Goal: Information Seeking & Learning: Learn about a topic

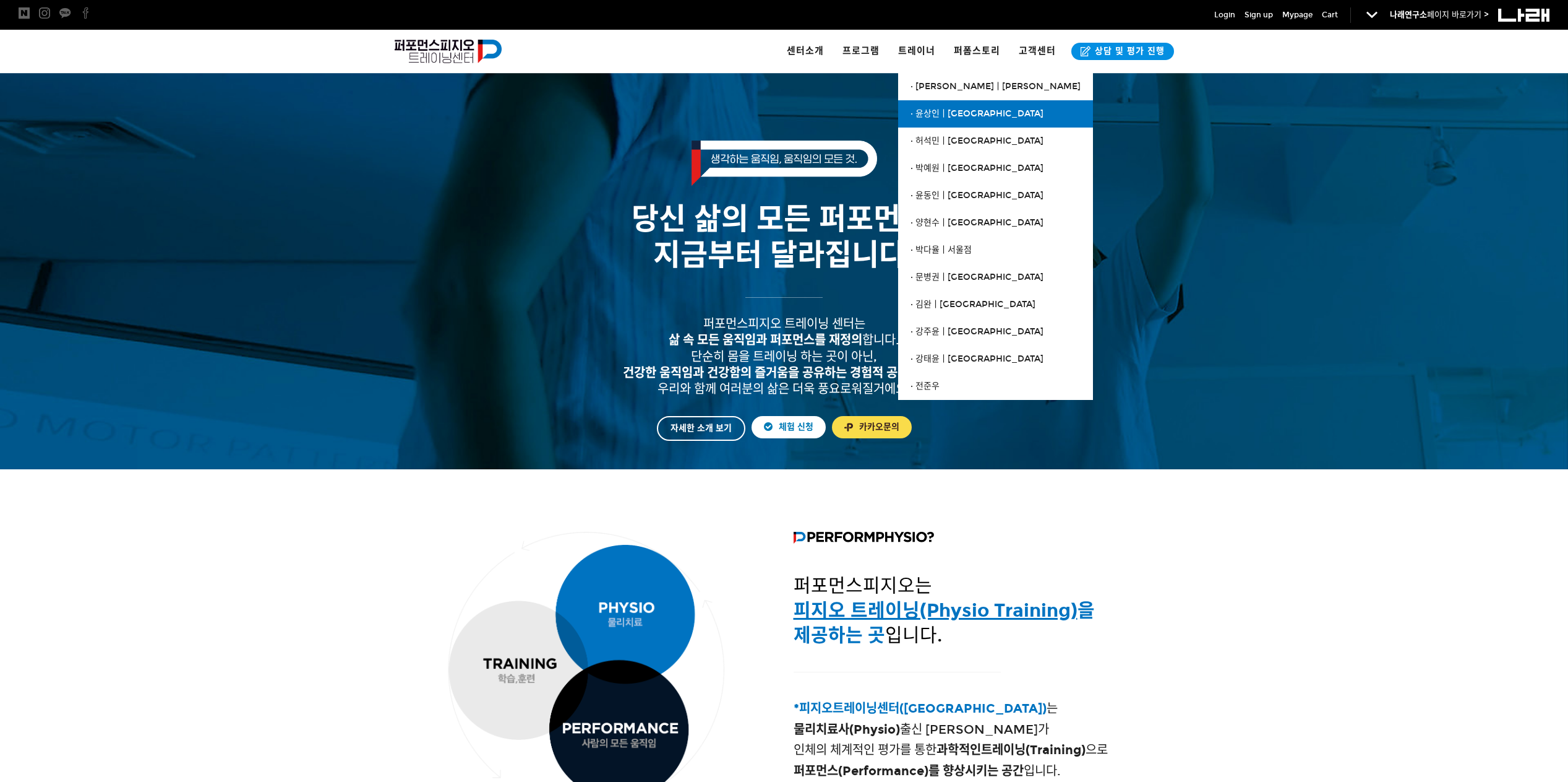
click at [956, 110] on span "· 윤상인ㅣ[GEOGRAPHIC_DATA]" at bounding box center [977, 113] width 133 height 11
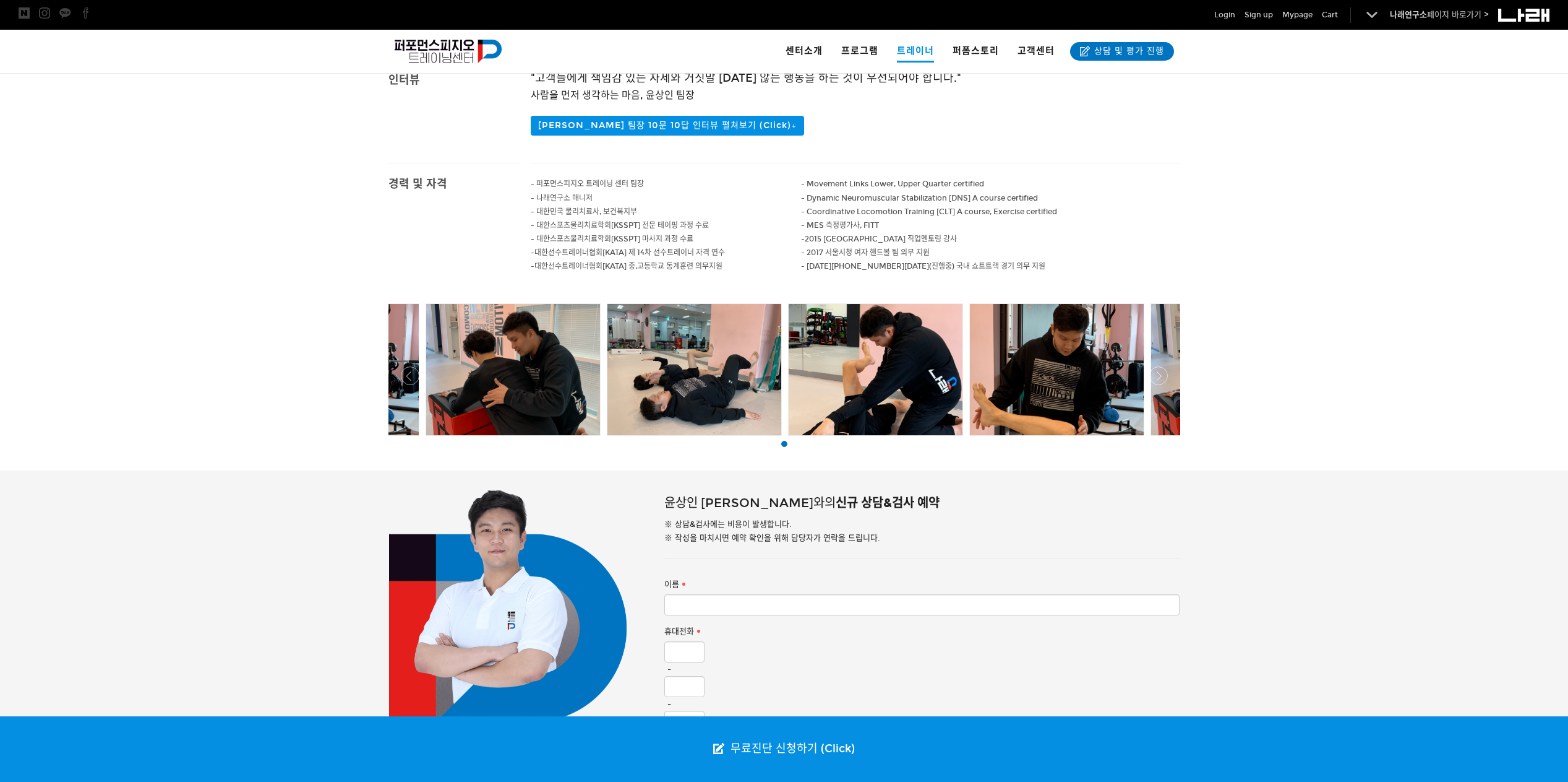
scroll to position [413, 0]
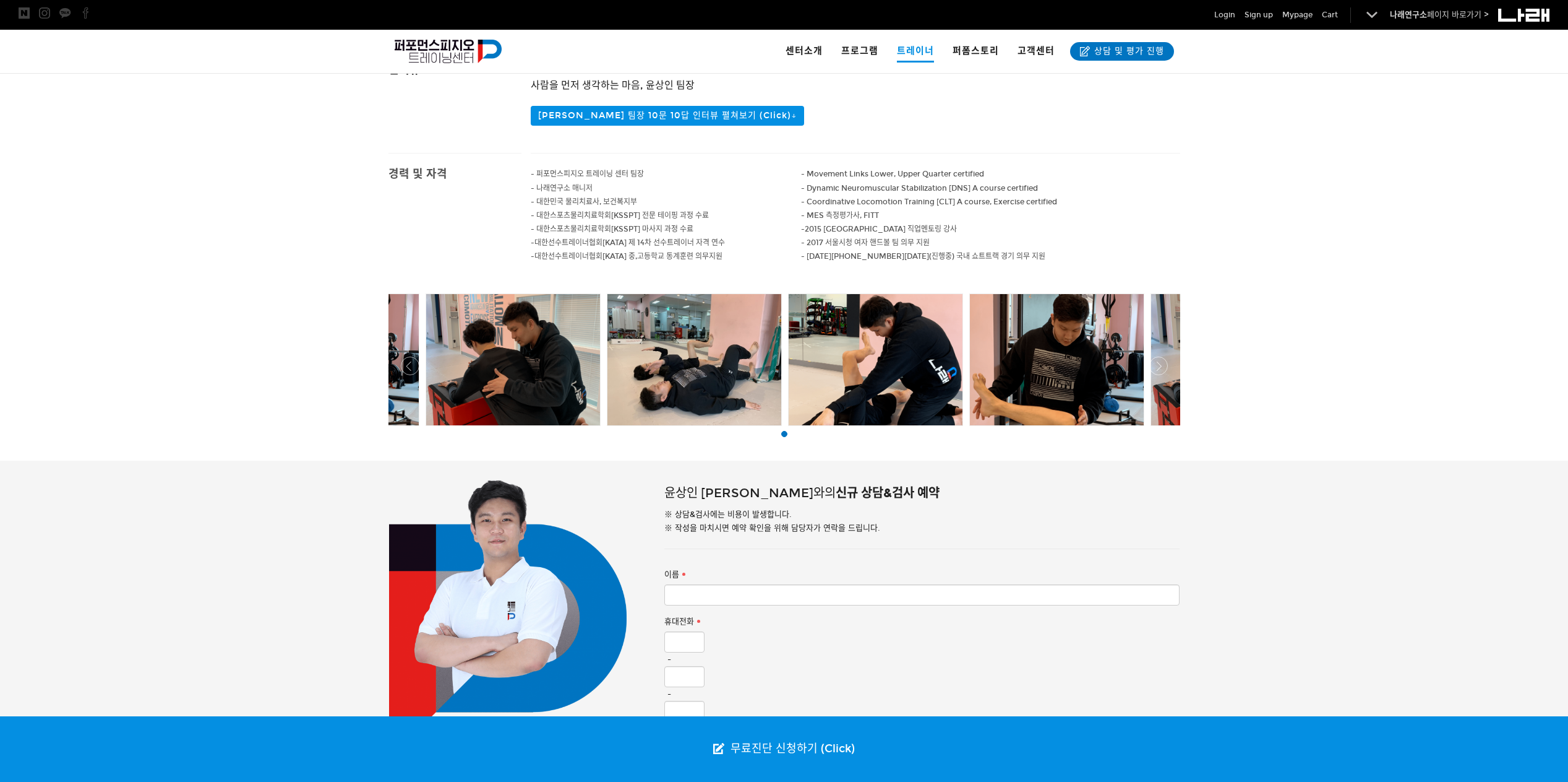
click at [1158, 429] on div at bounding box center [784, 429] width 798 height 0
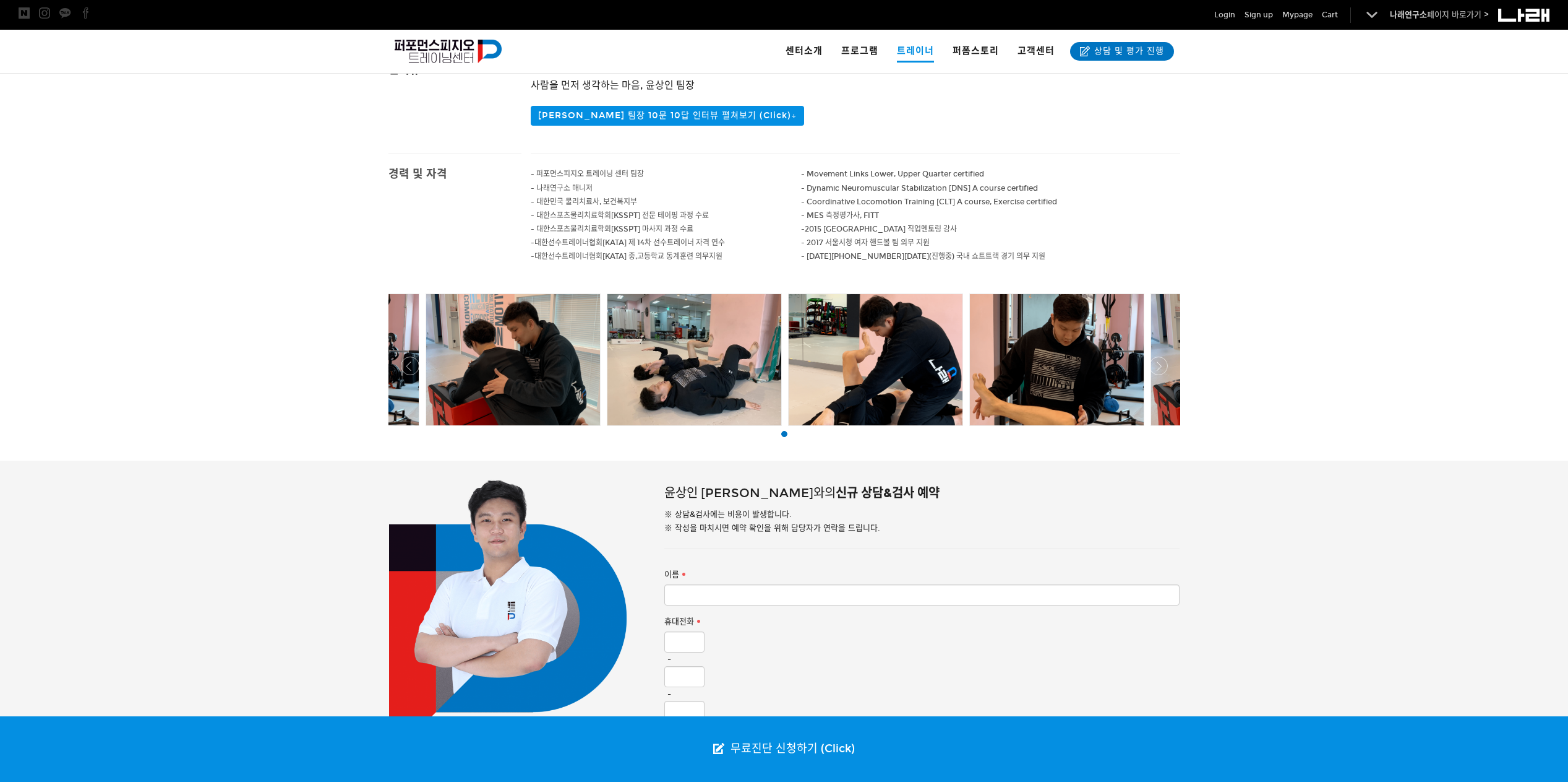
click at [1158, 429] on div at bounding box center [784, 429] width 798 height 0
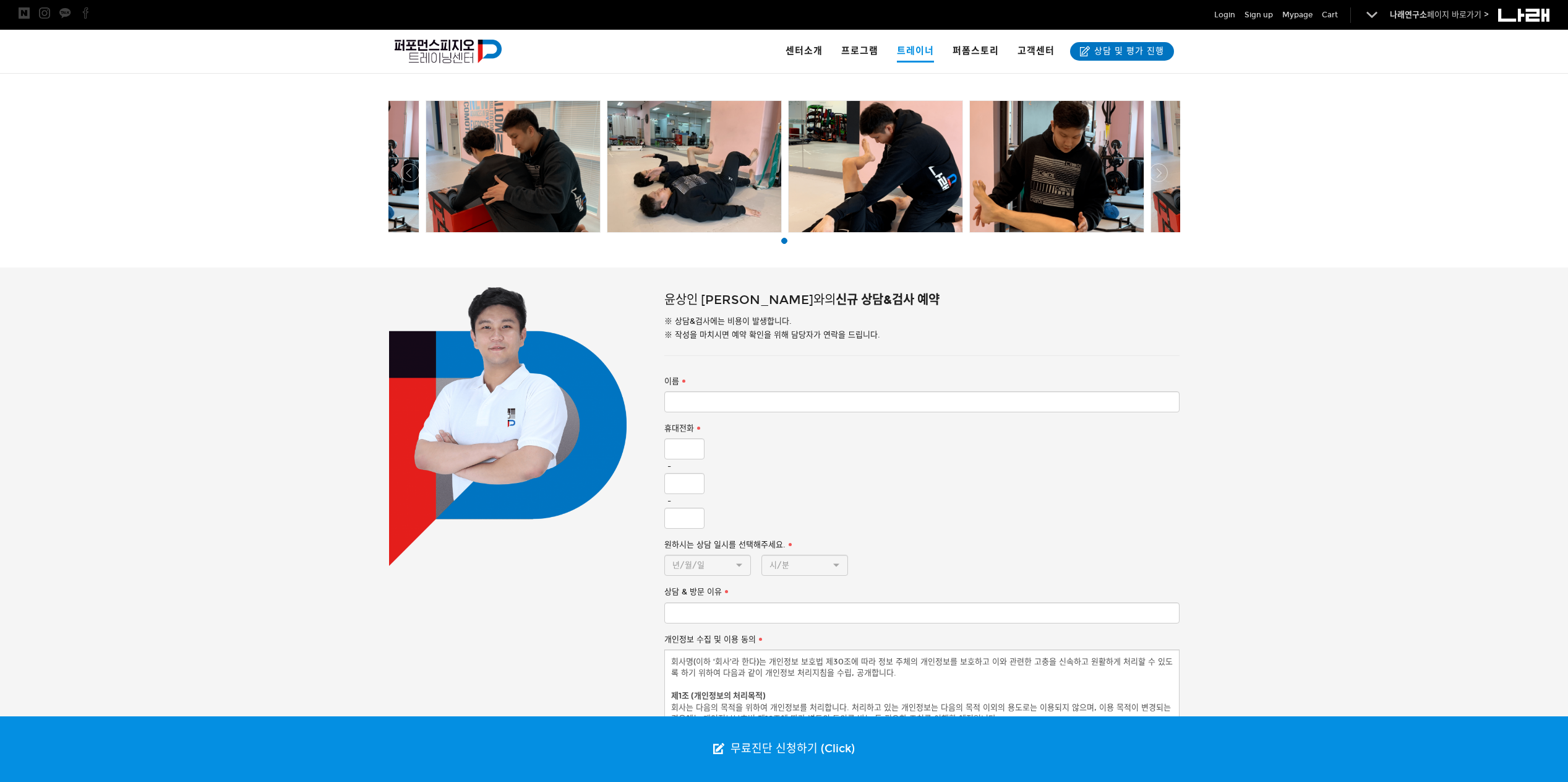
scroll to position [516, 0]
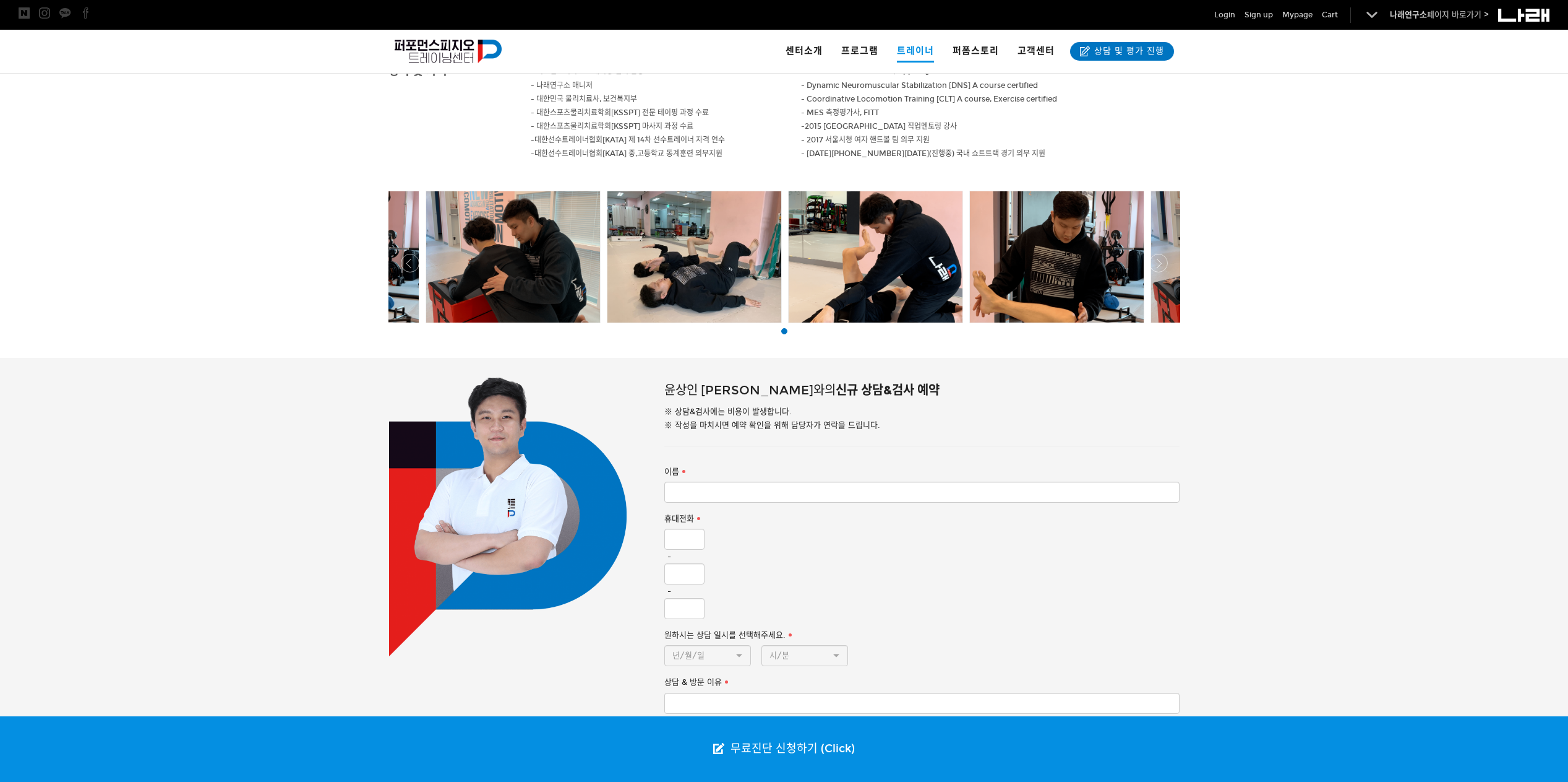
click at [1095, 250] on div at bounding box center [1057, 257] width 174 height 131
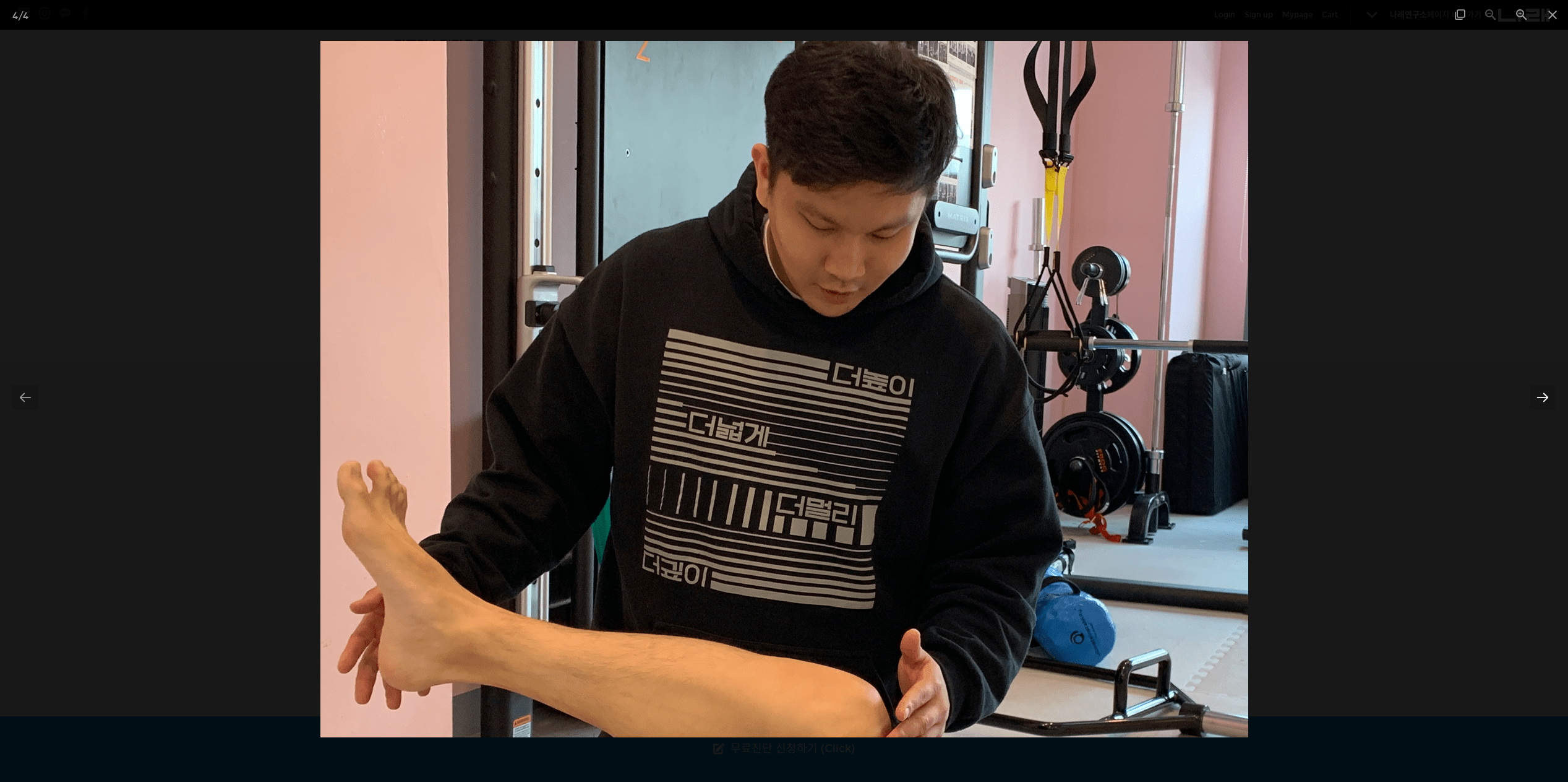
click at [1549, 396] on div at bounding box center [1543, 396] width 26 height 24
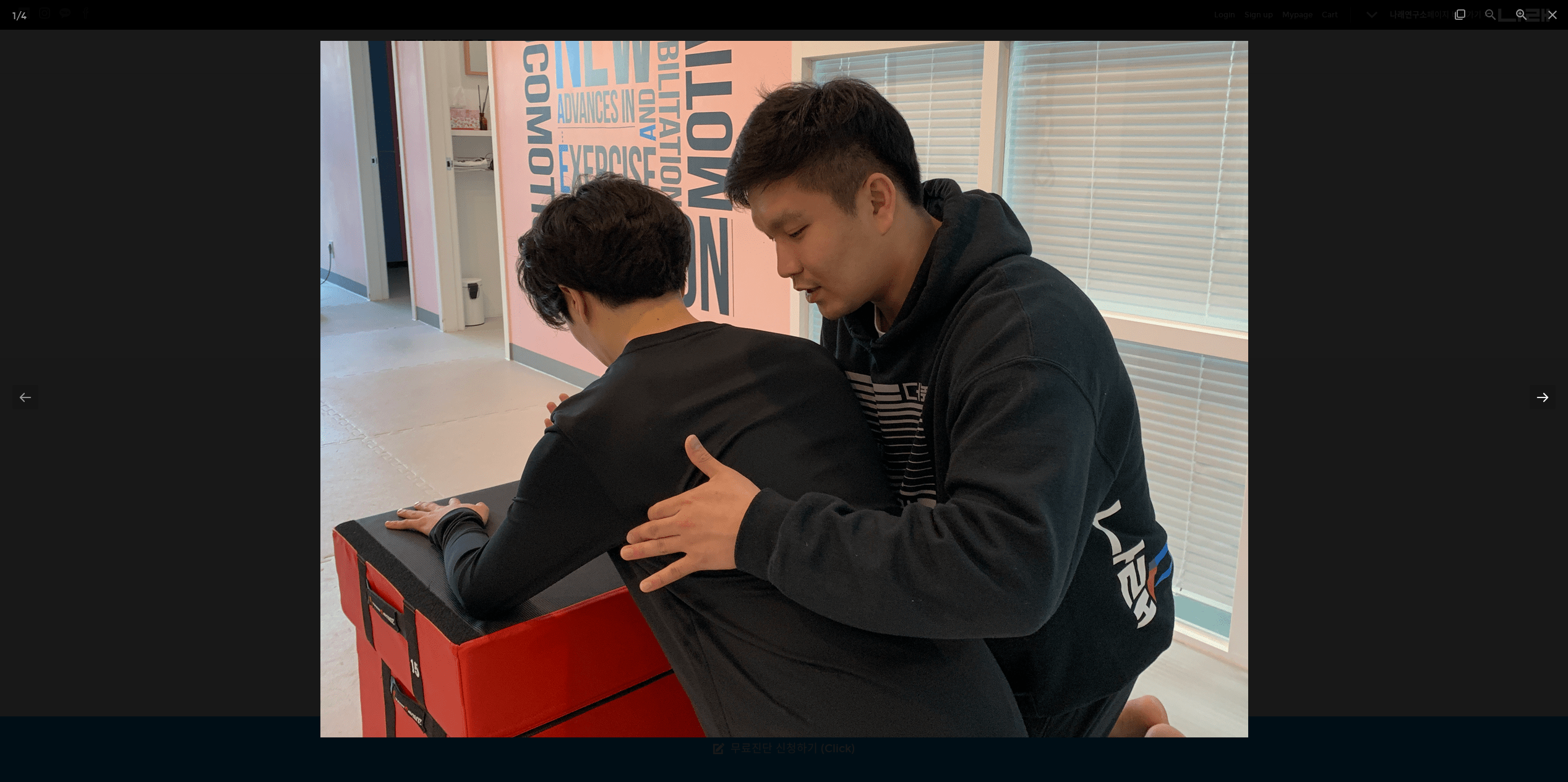
click at [1549, 396] on div at bounding box center [1543, 396] width 26 height 24
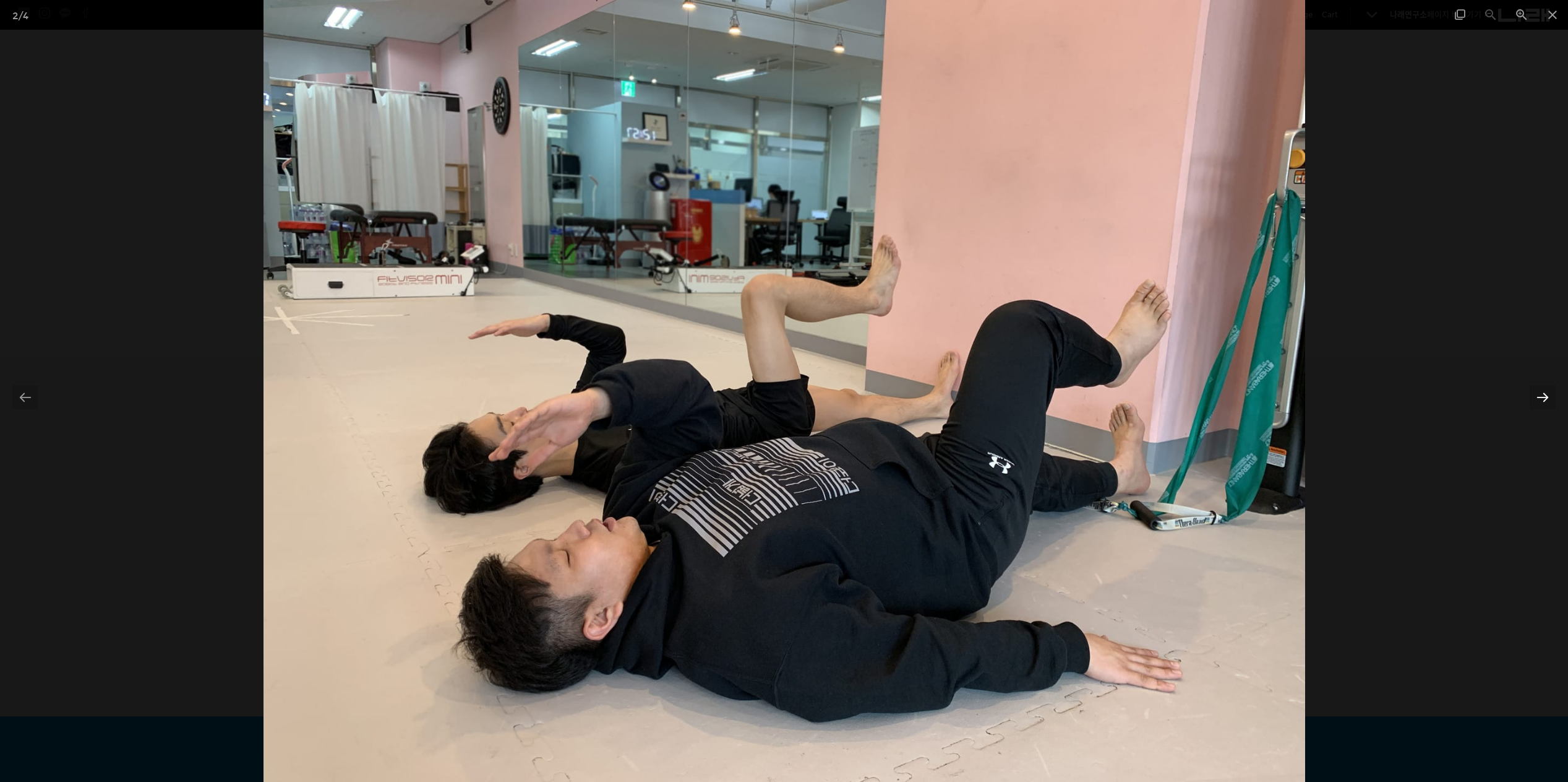
click at [1549, 396] on div at bounding box center [1543, 396] width 26 height 24
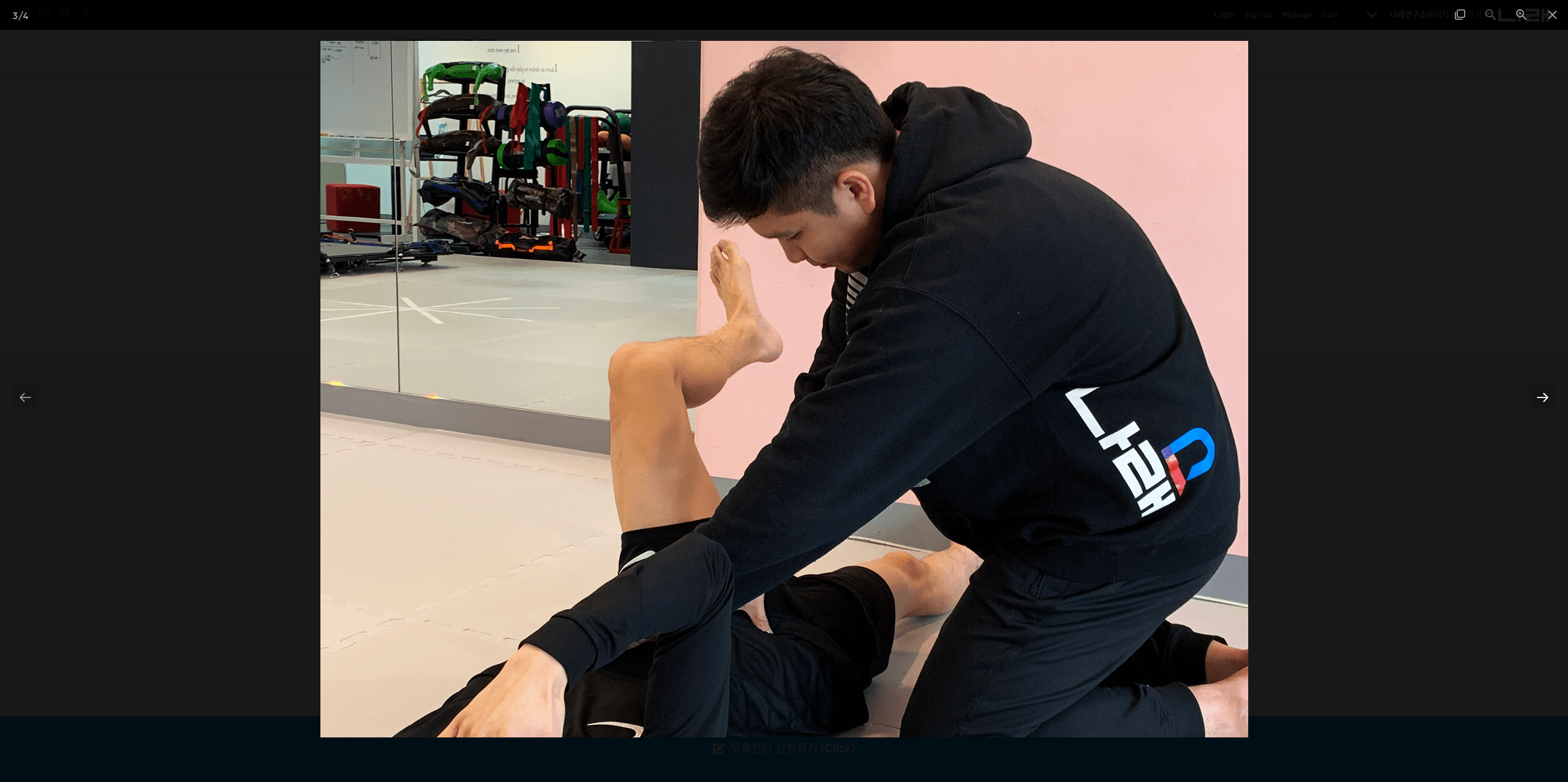
click at [1549, 396] on div at bounding box center [1543, 396] width 26 height 24
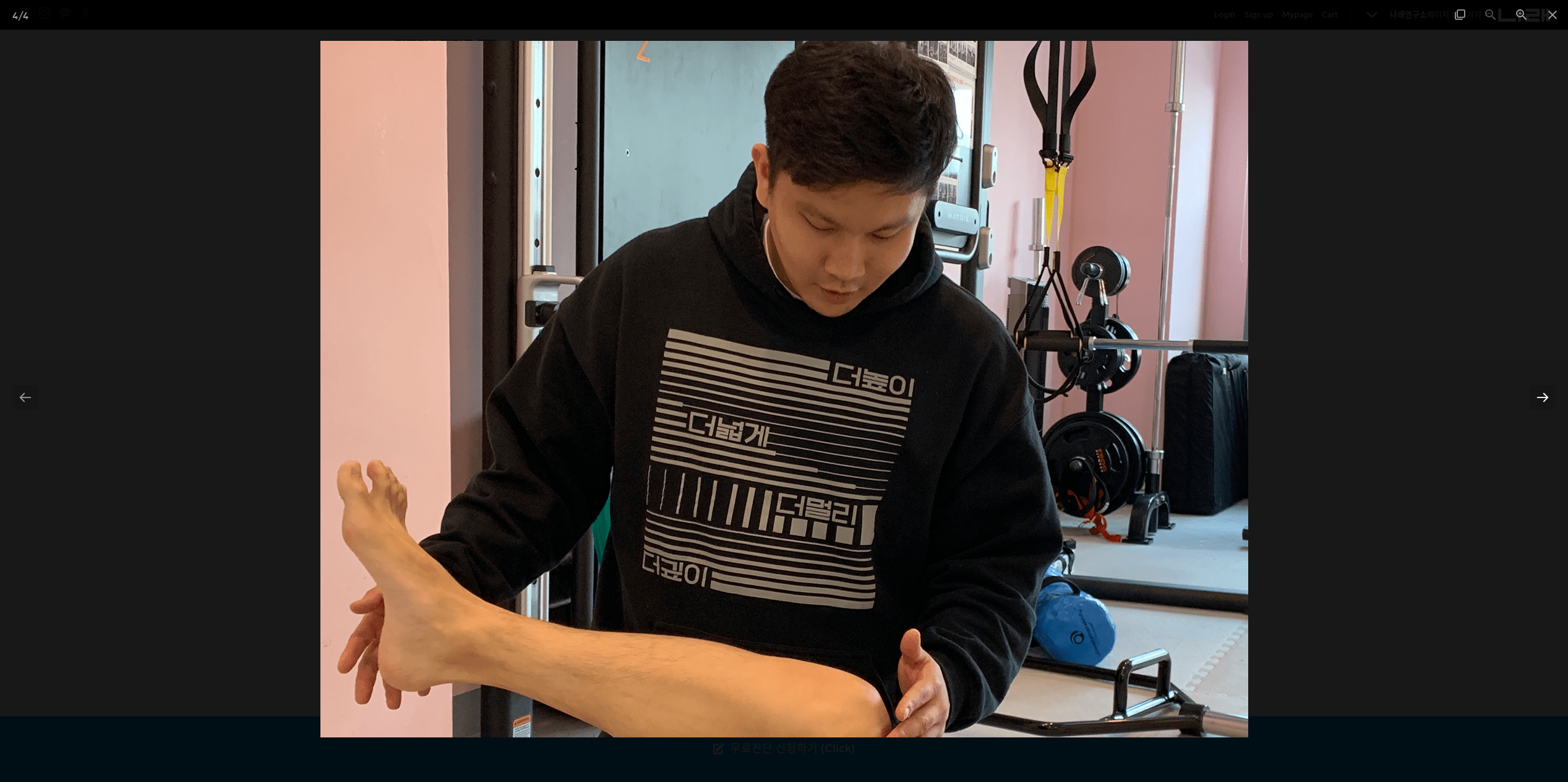
click at [1549, 396] on div at bounding box center [1543, 396] width 26 height 24
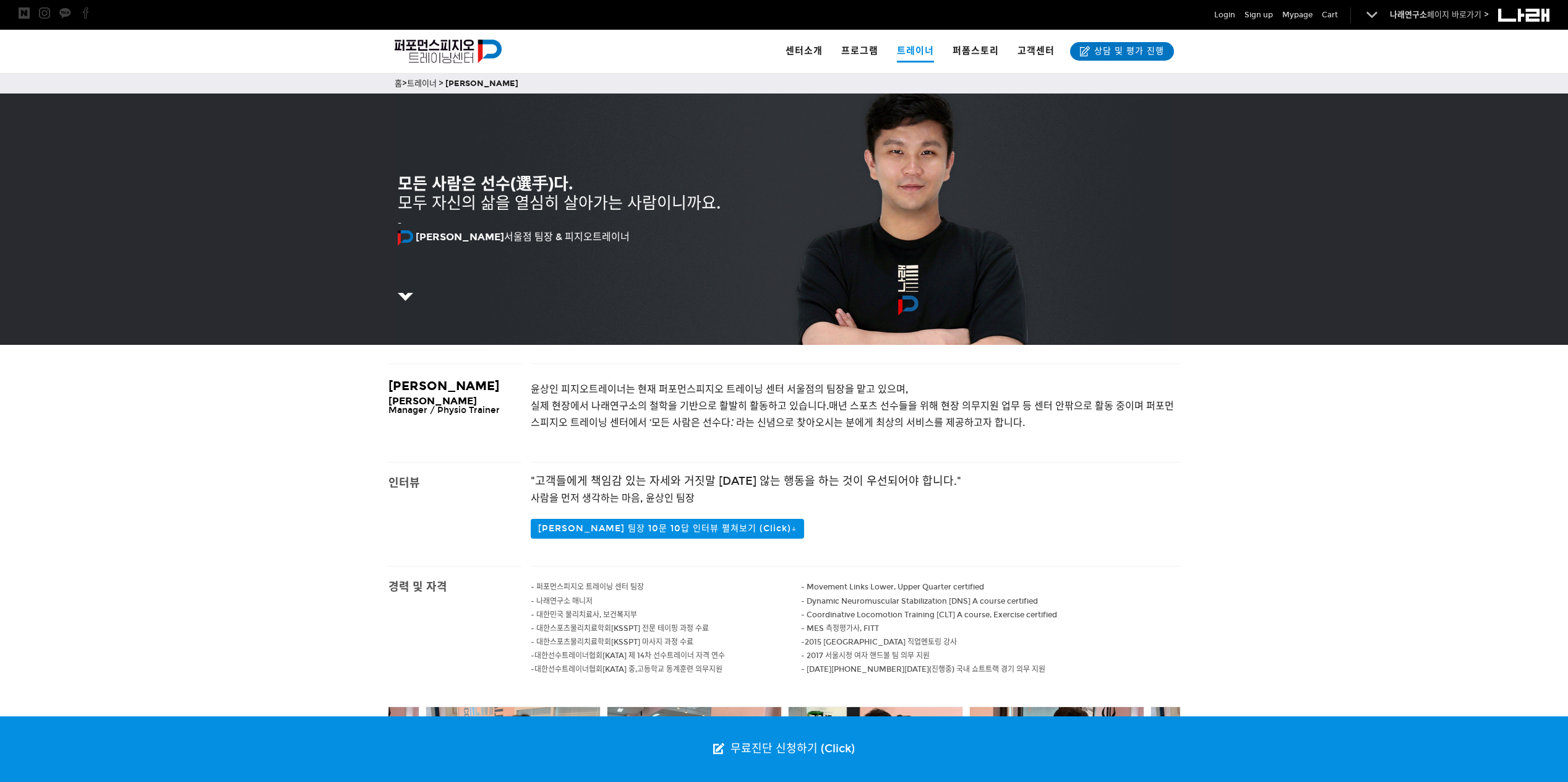
click at [805, 493] on div ""고객들에게 책임감 있는 자세와 거짓말 하지 않는 행동을 하는 것이 우선되어야 합니다." 사람을 먼저 생각하는 마음, 윤상인 팀장 윤상인 팀장…" at bounding box center [856, 514] width 650 height 103
click at [745, 558] on p at bounding box center [856, 559] width 650 height 14
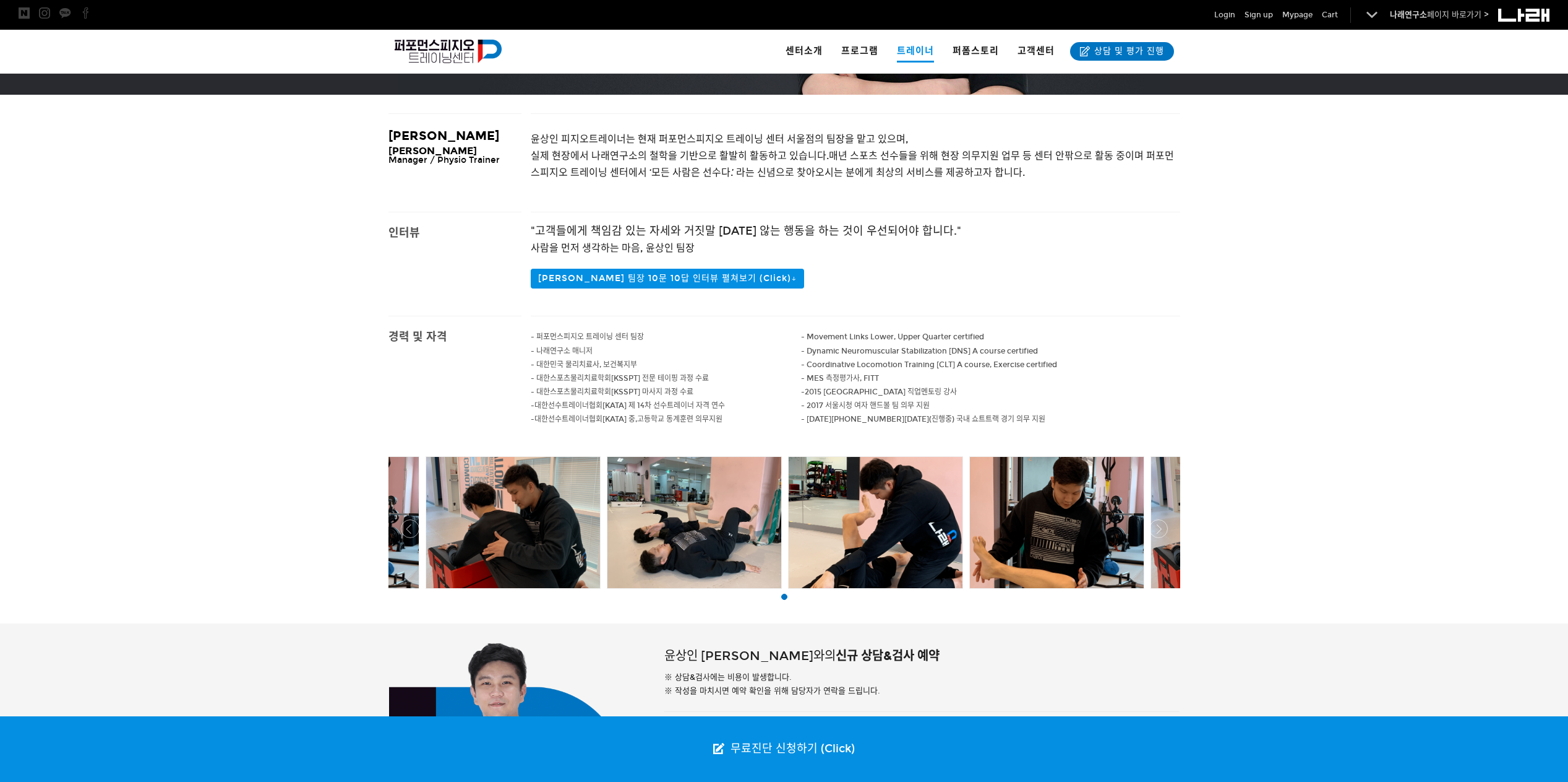
scroll to position [246, 0]
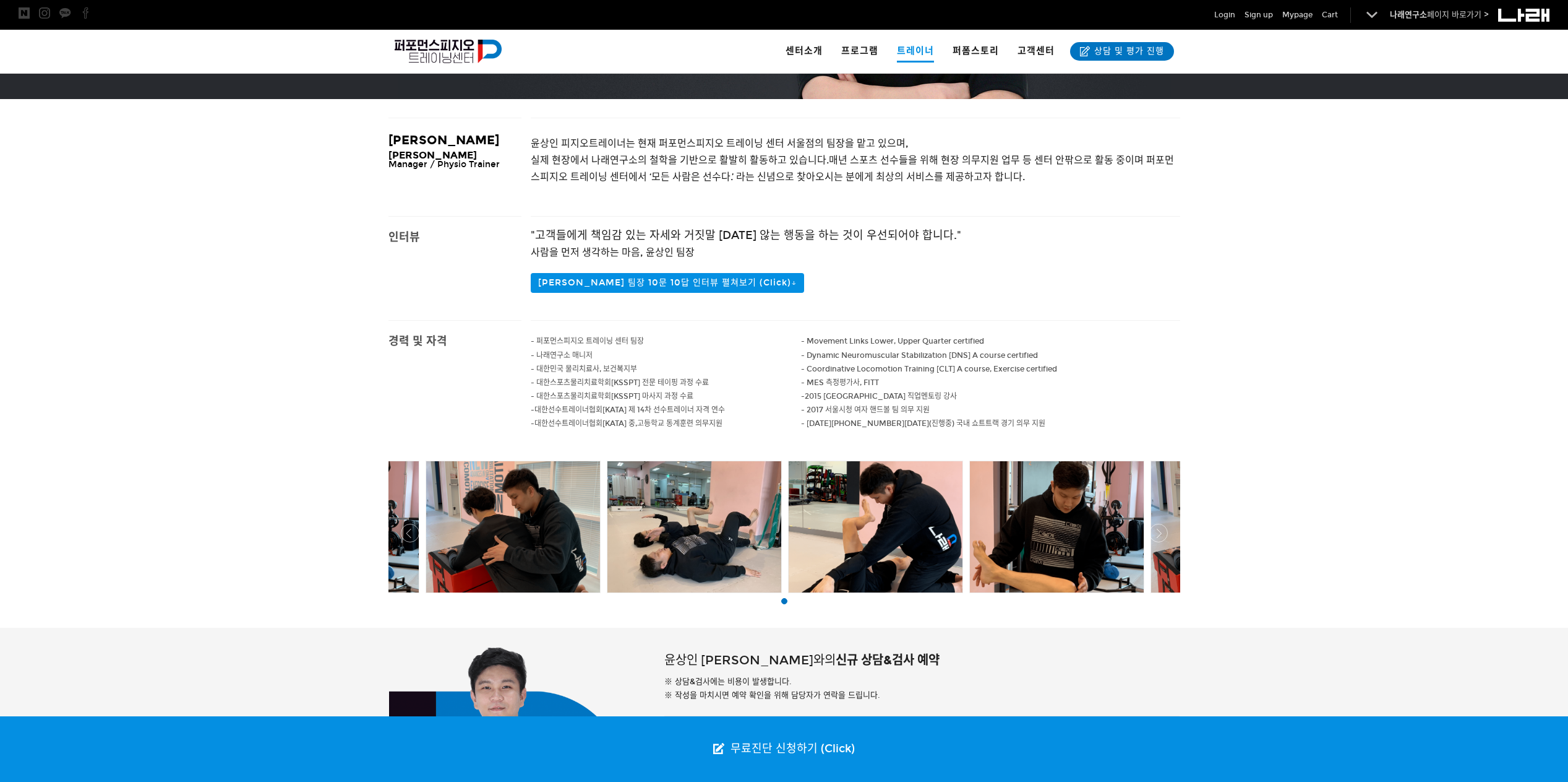
click at [1154, 596] on div at bounding box center [784, 596] width 798 height 0
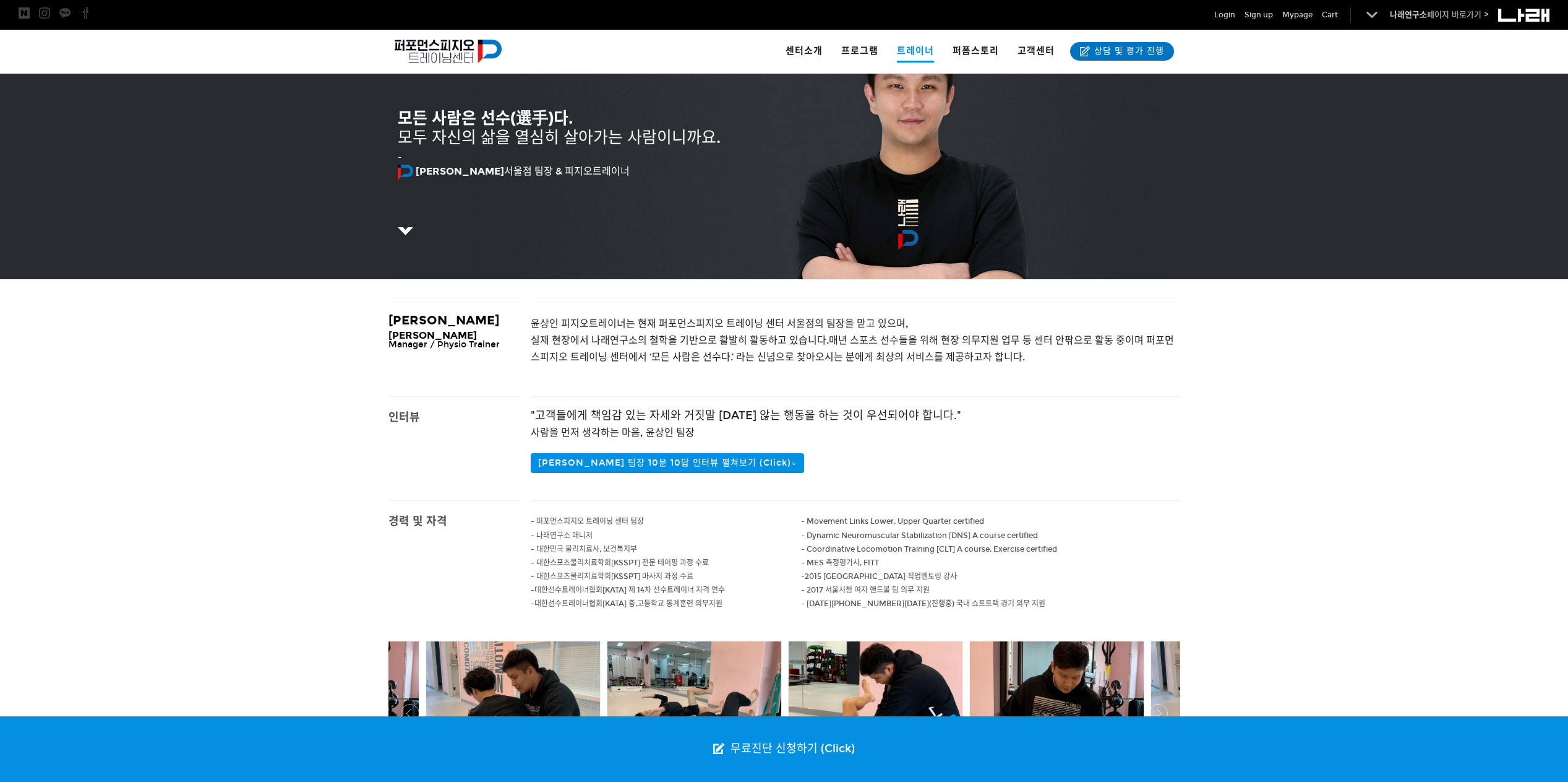
scroll to position [0, 0]
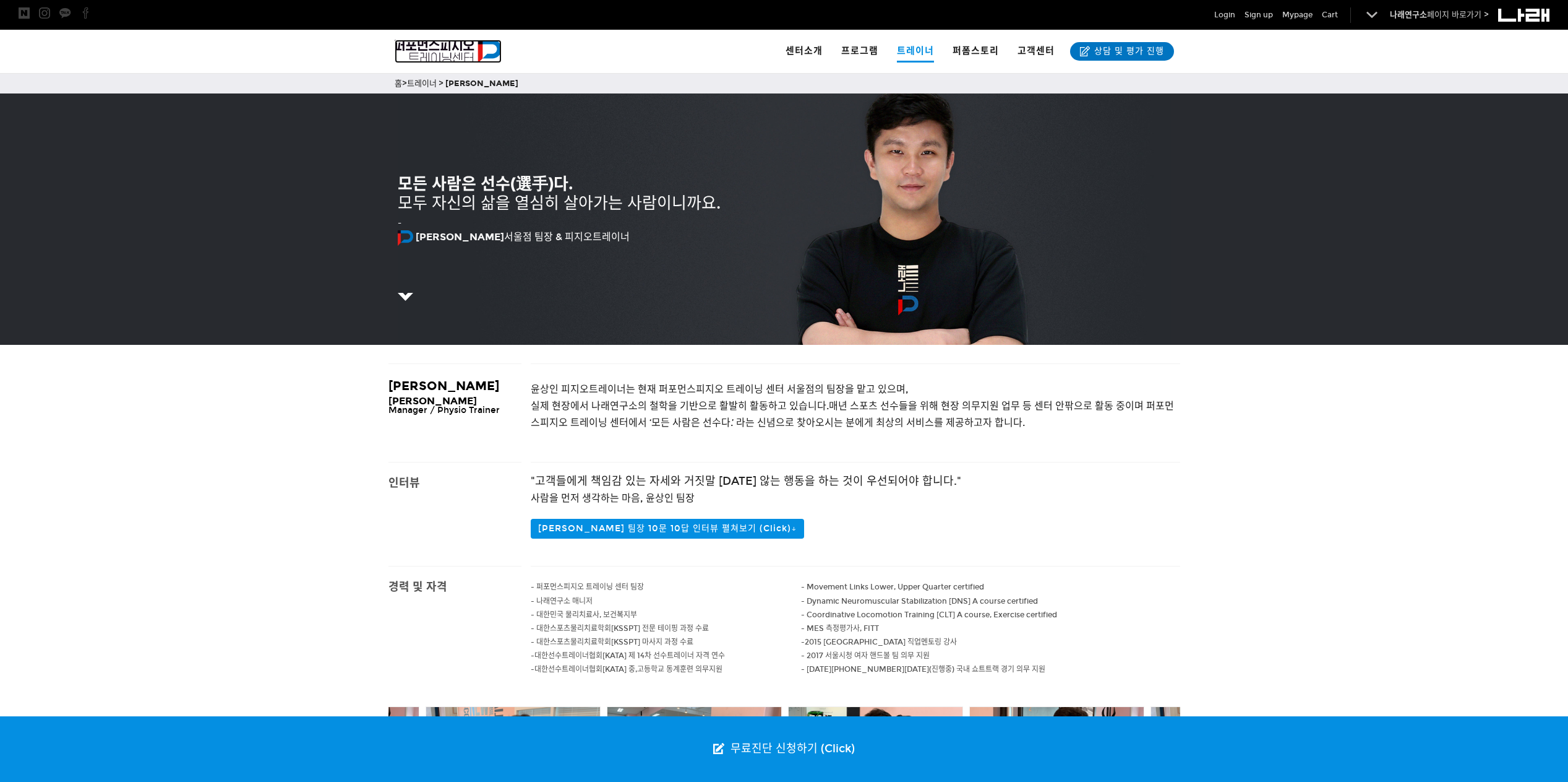
click at [464, 42] on img at bounding box center [449, 51] width 108 height 23
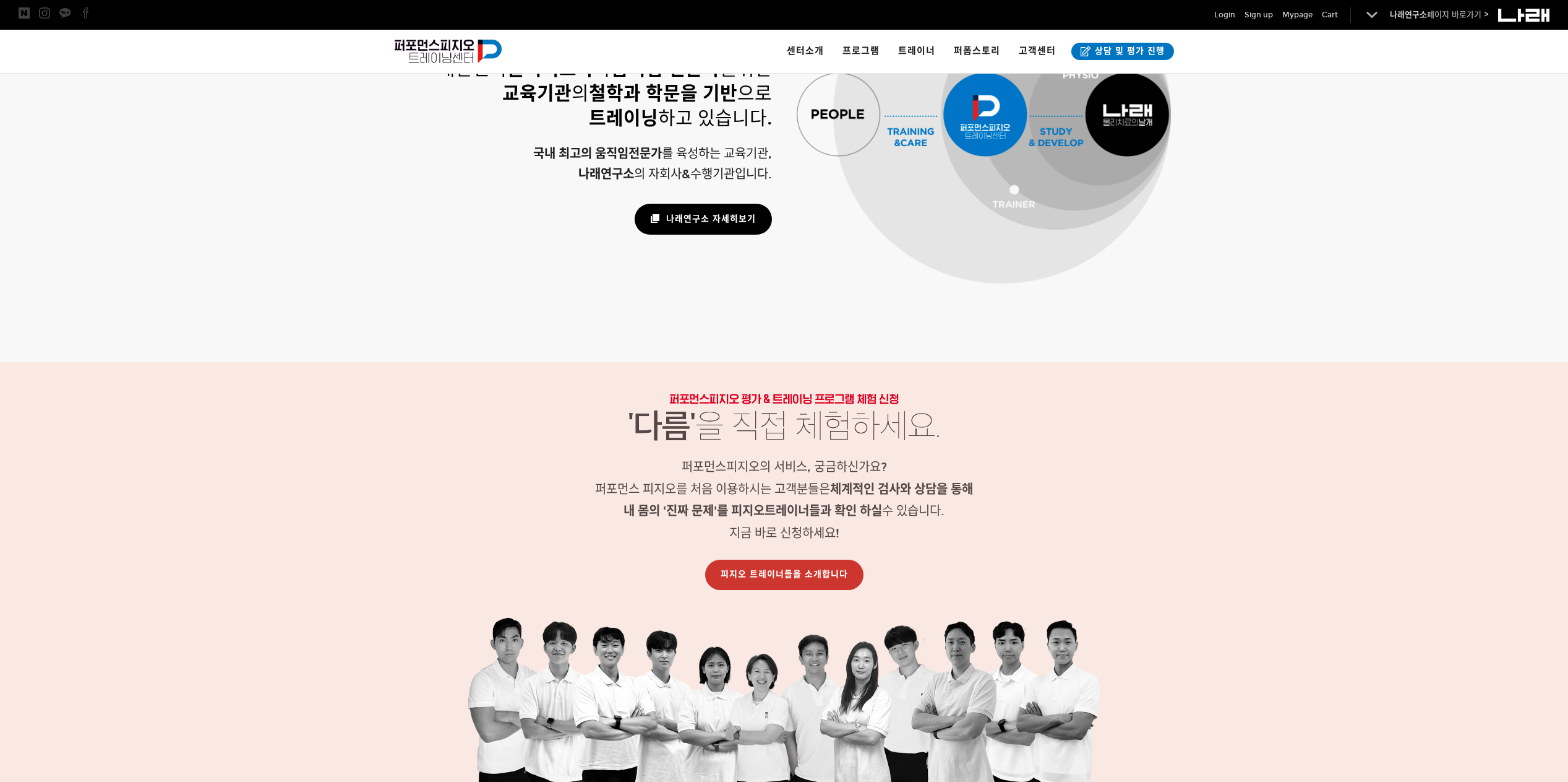
scroll to position [929, 0]
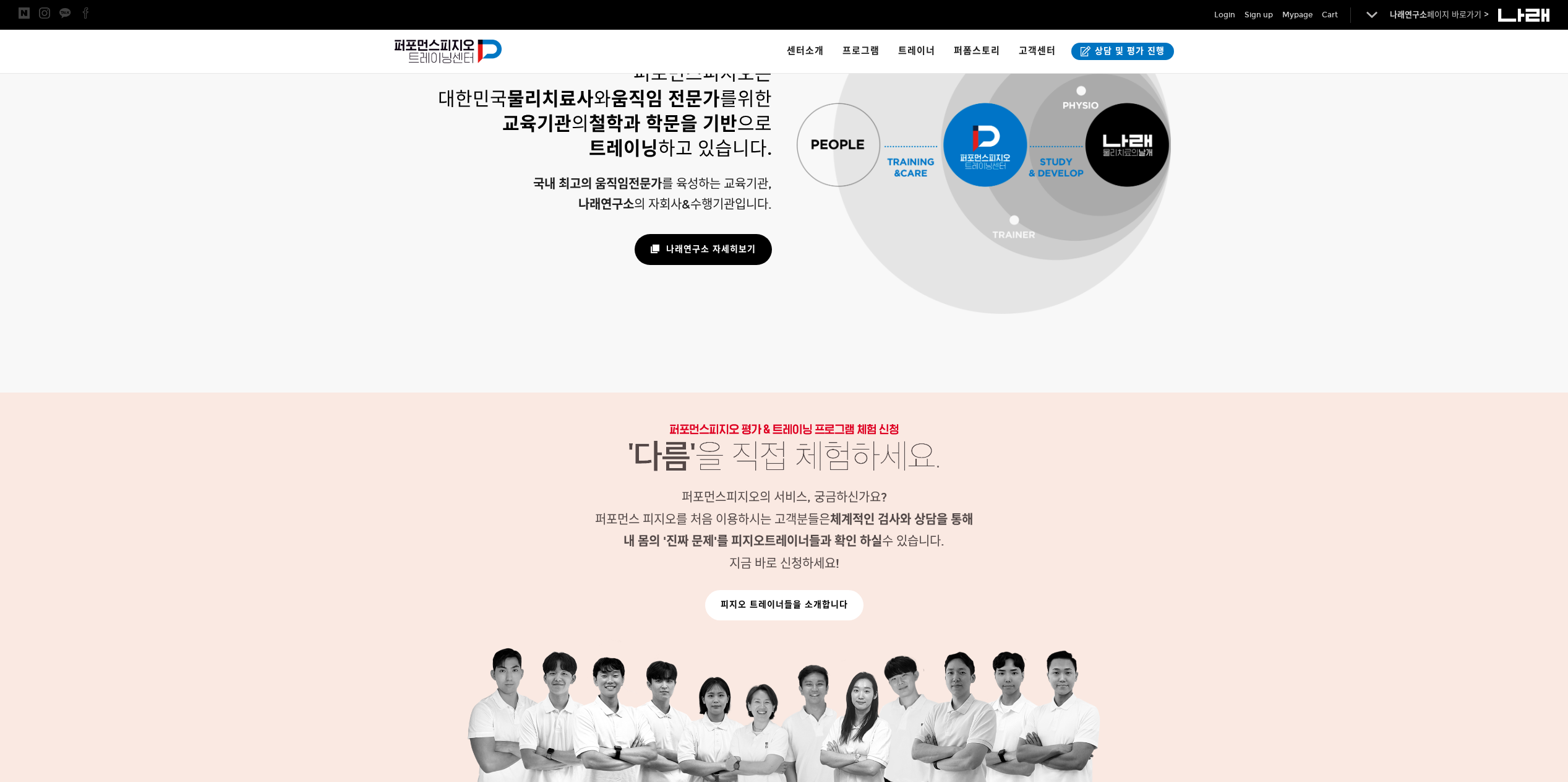
click at [789, 603] on link "피지오 트레이너들을 소개합니다" at bounding box center [784, 605] width 158 height 30
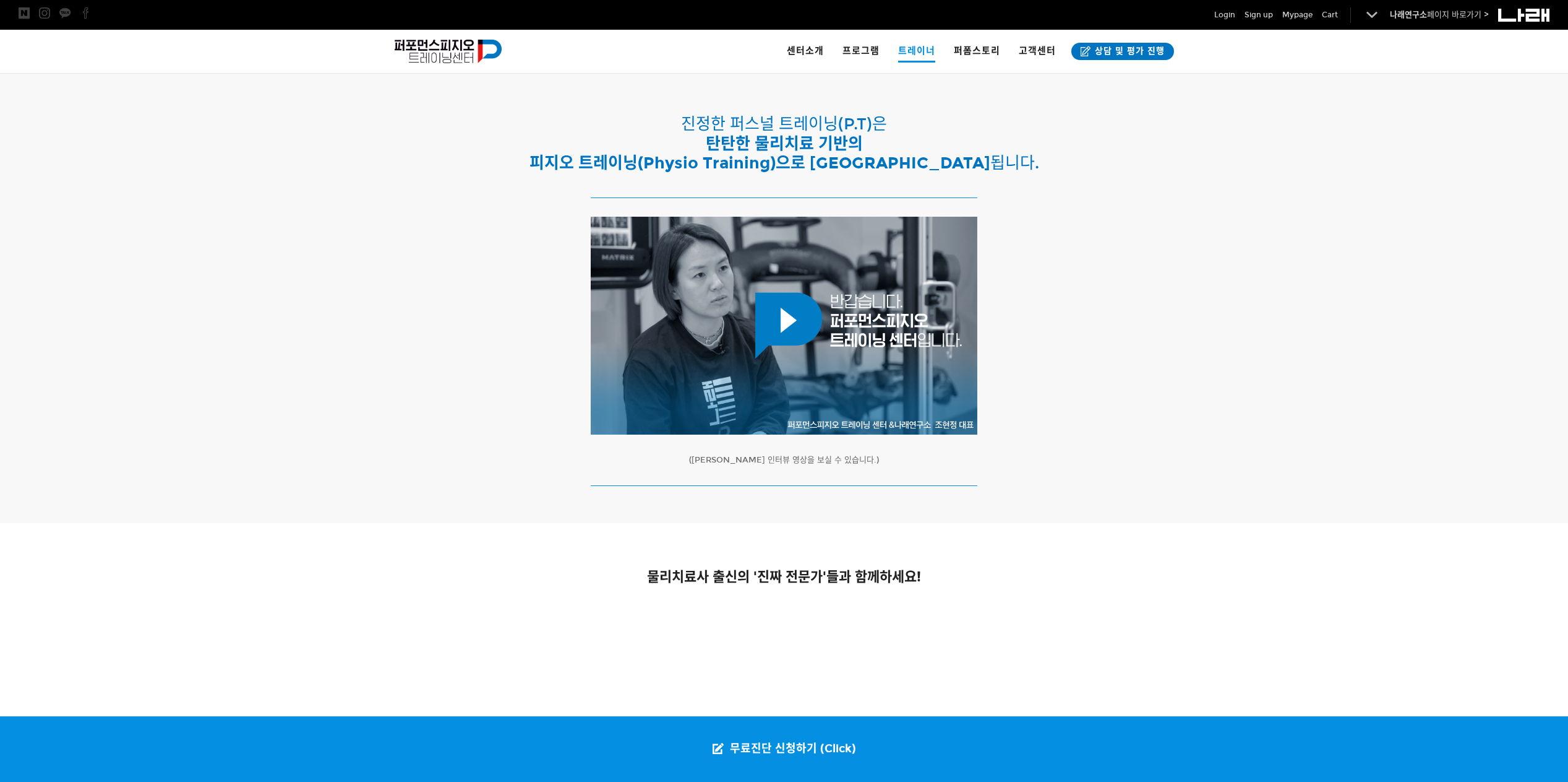
scroll to position [723, 0]
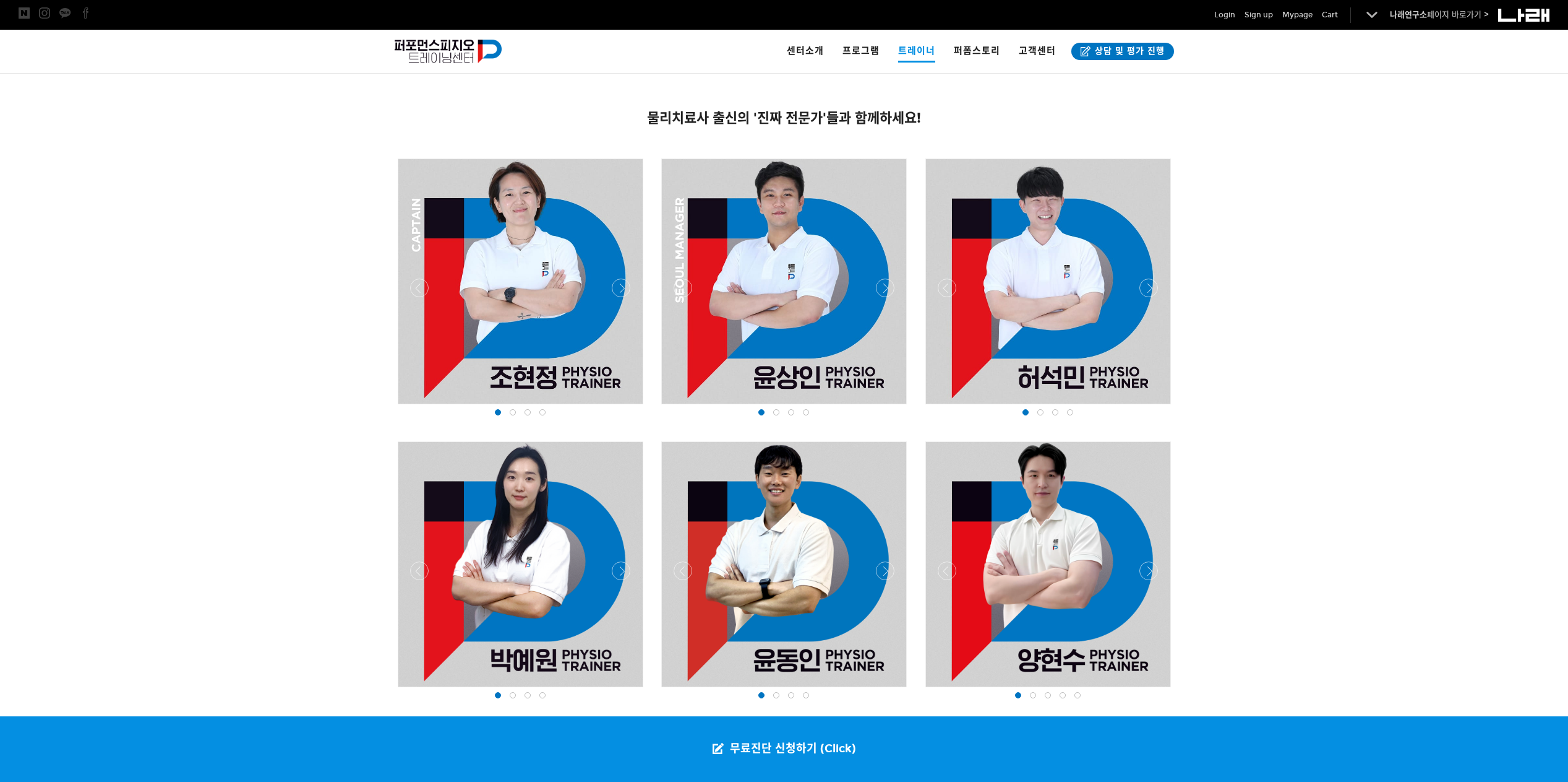
click at [1243, 423] on div at bounding box center [784, 689] width 1568 height 1250
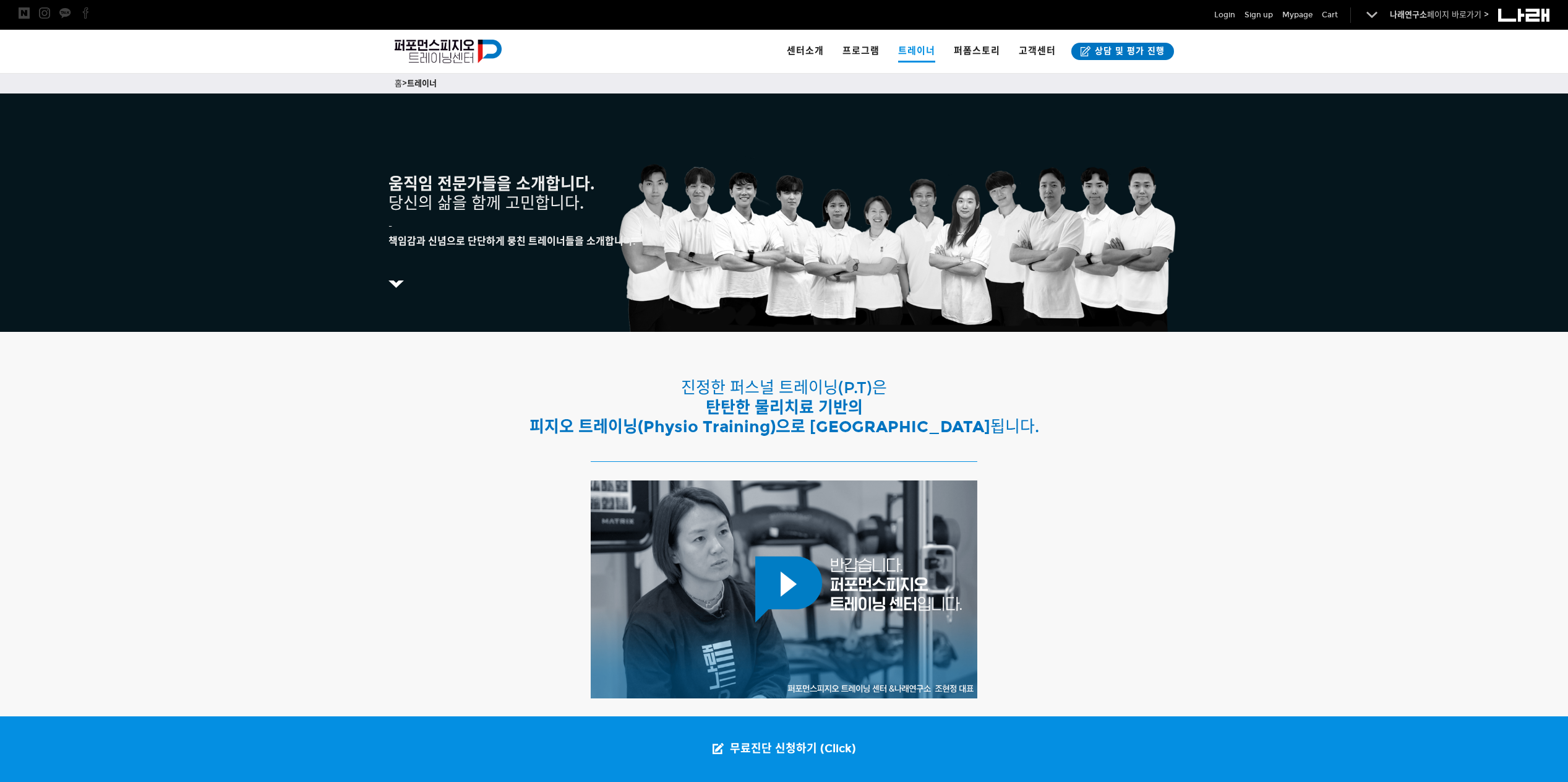
scroll to position [103, 0]
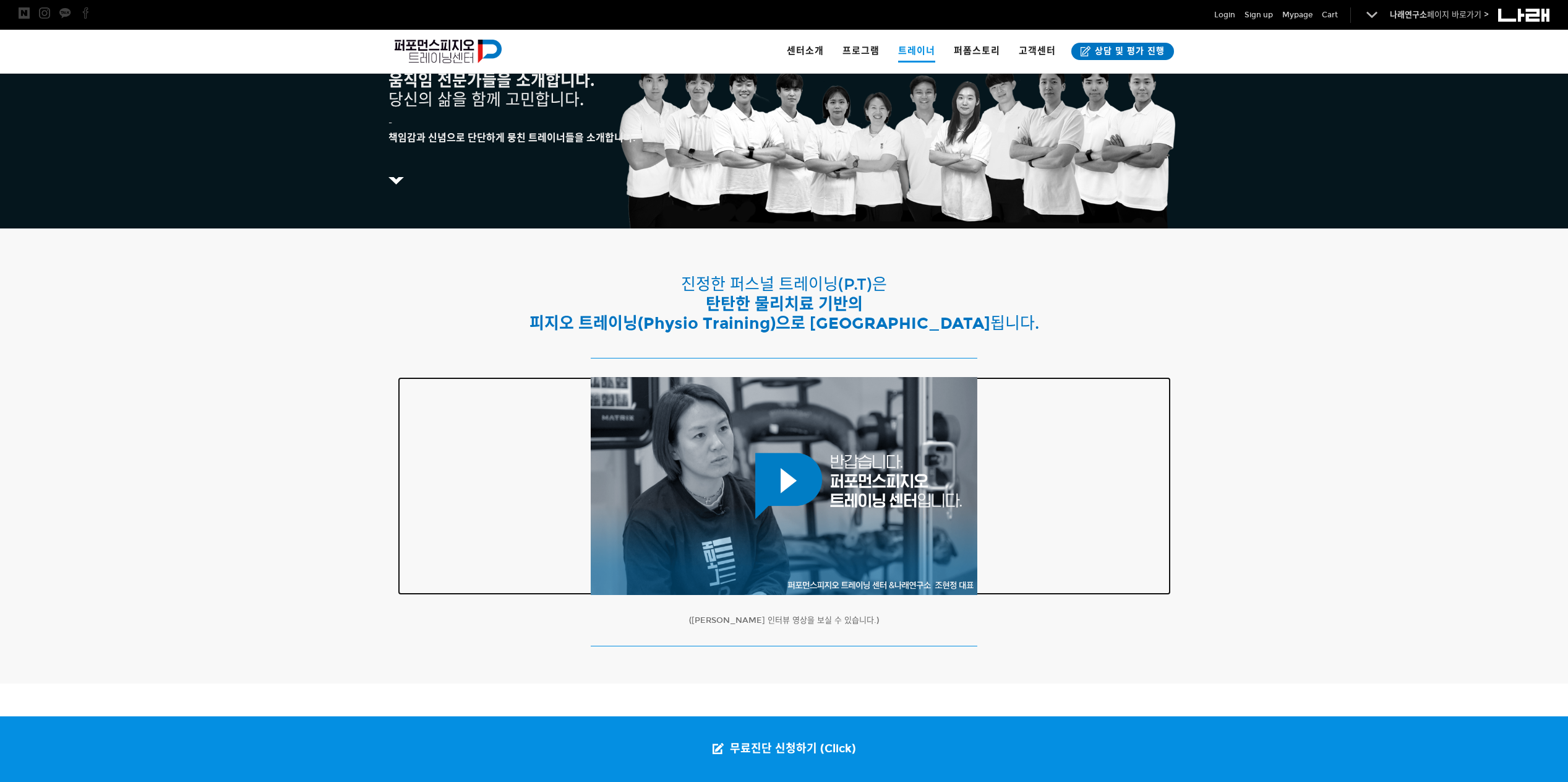
click at [833, 481] on div at bounding box center [784, 486] width 387 height 217
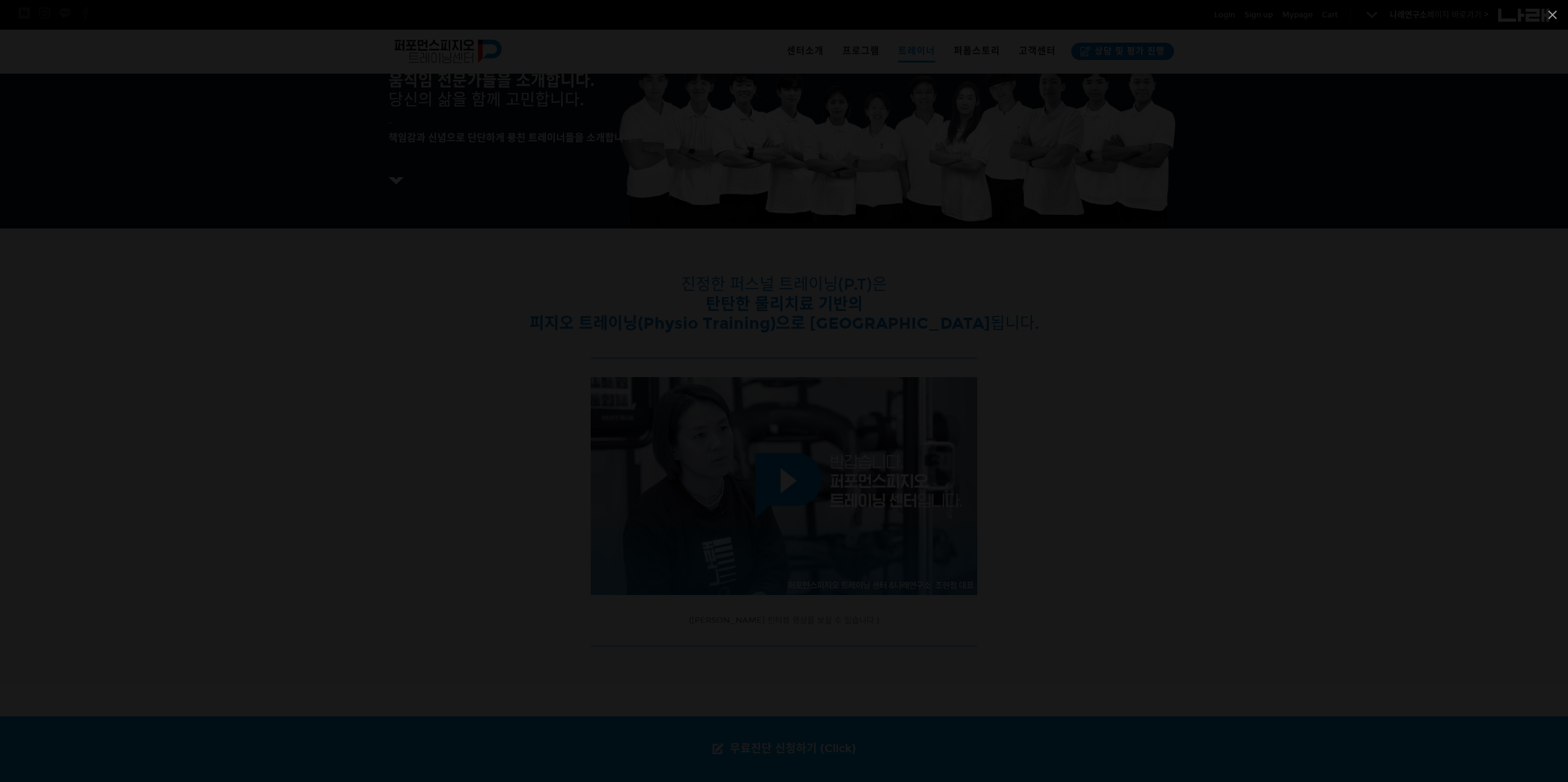
click at [1232, 381] on div at bounding box center [784, 391] width 1568 height 782
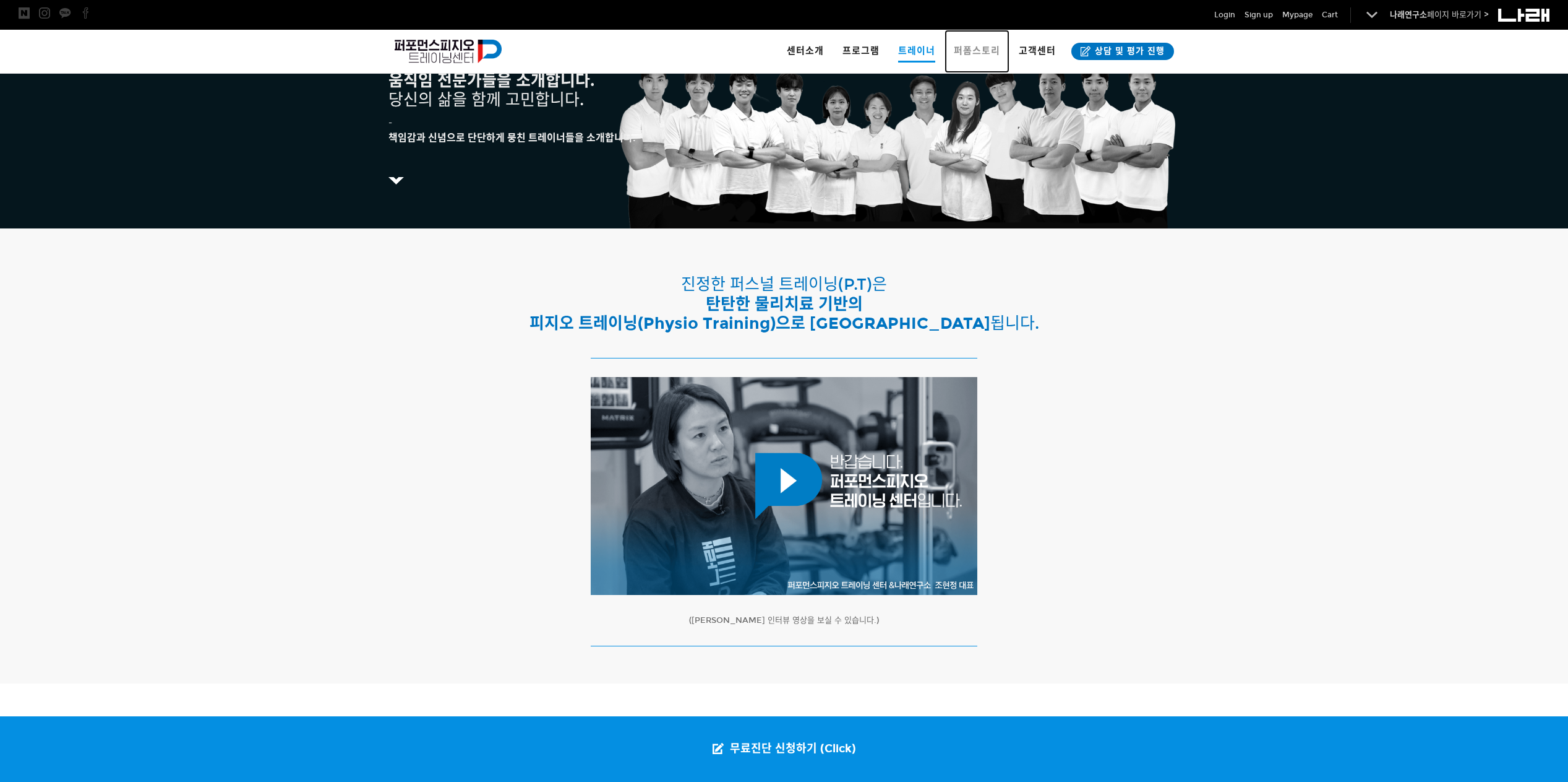
click at [974, 49] on span "퍼폼스토리" at bounding box center [977, 51] width 46 height 11
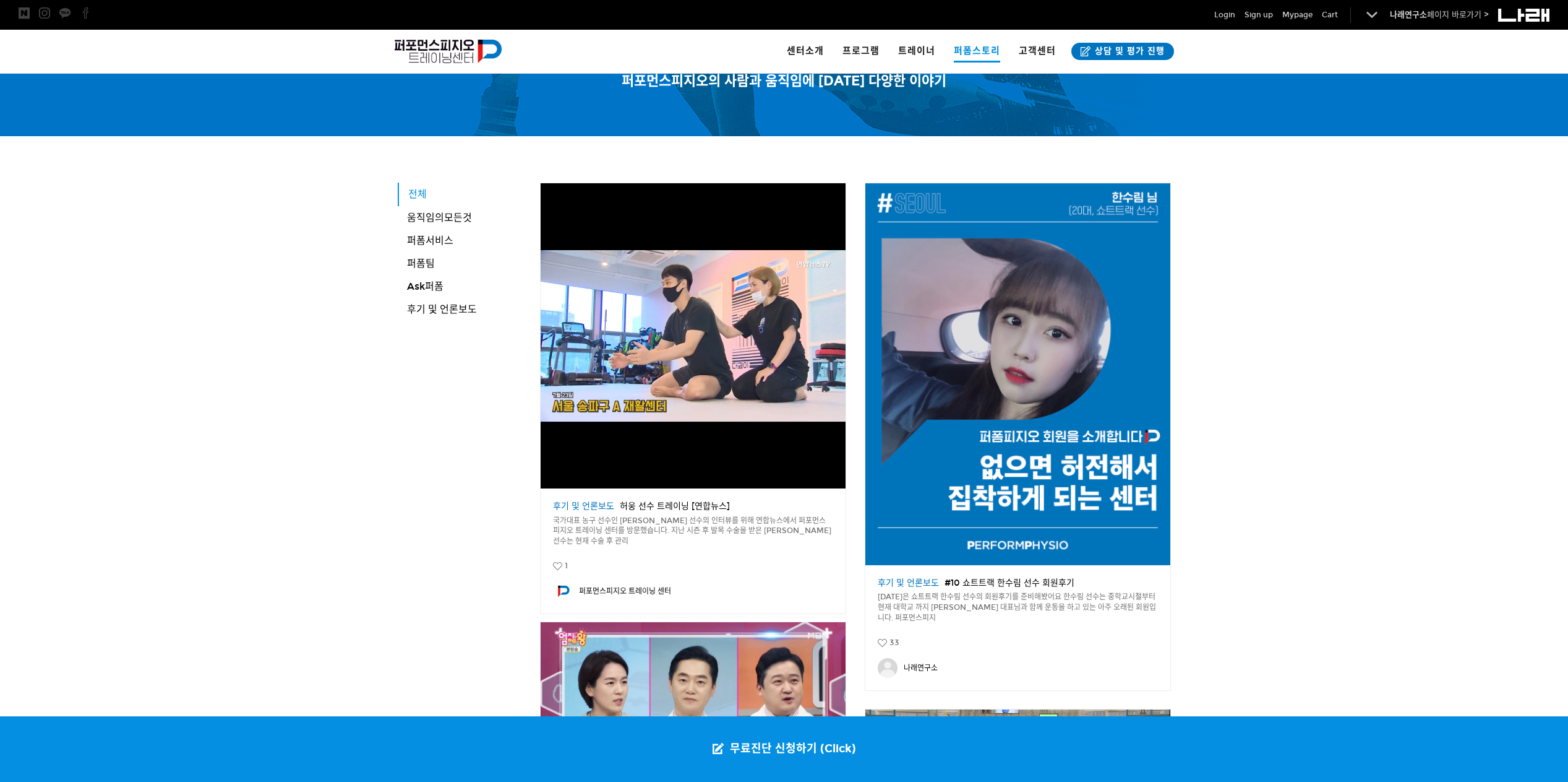
scroll to position [42, 0]
